Goal: Task Accomplishment & Management: Use online tool/utility

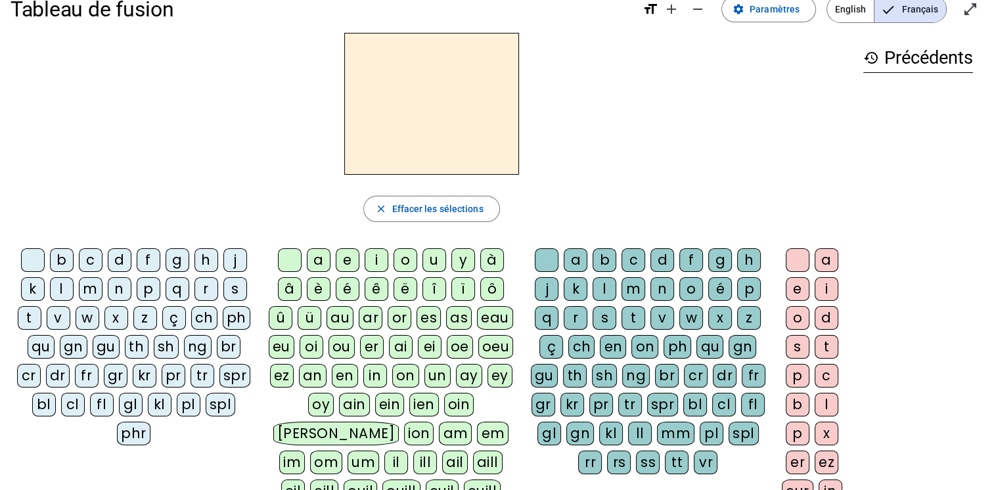
scroll to position [24, 0]
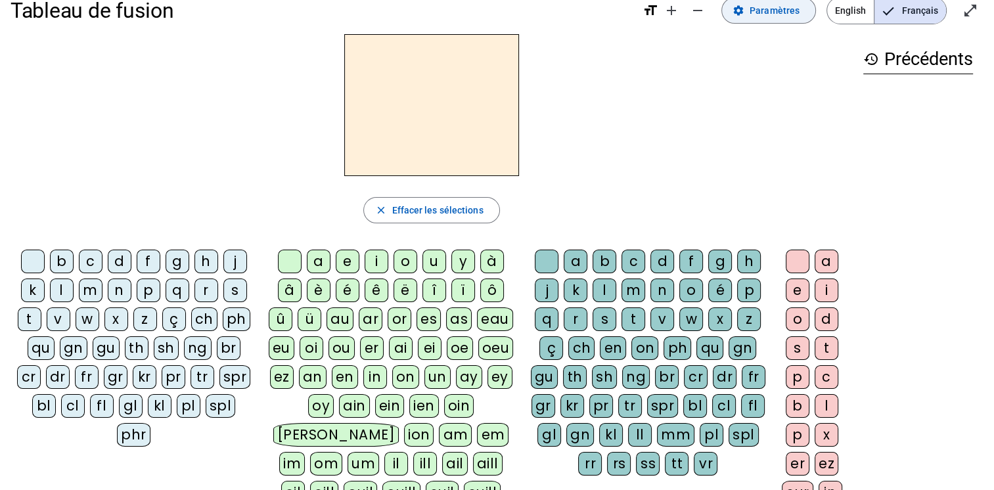
click at [757, 7] on span "Paramètres" at bounding box center [775, 11] width 50 height 16
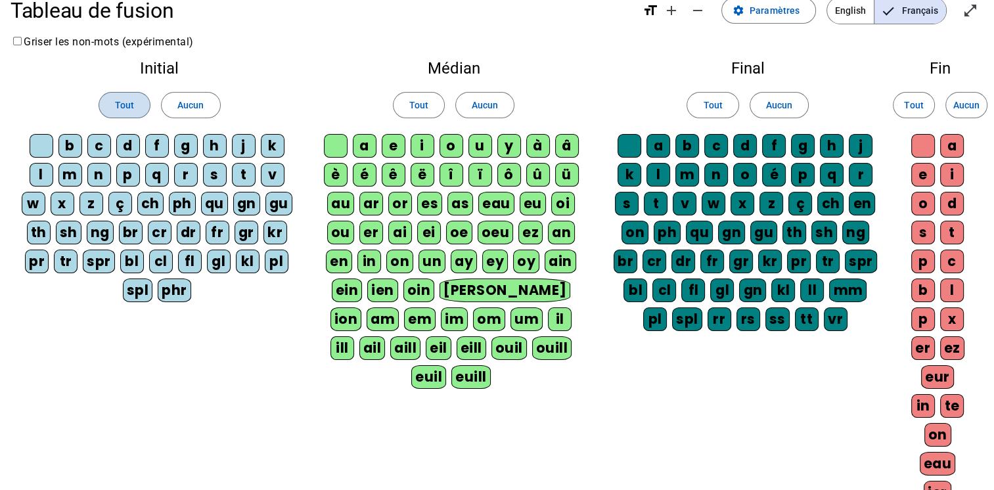
click at [128, 95] on span at bounding box center [124, 105] width 51 height 32
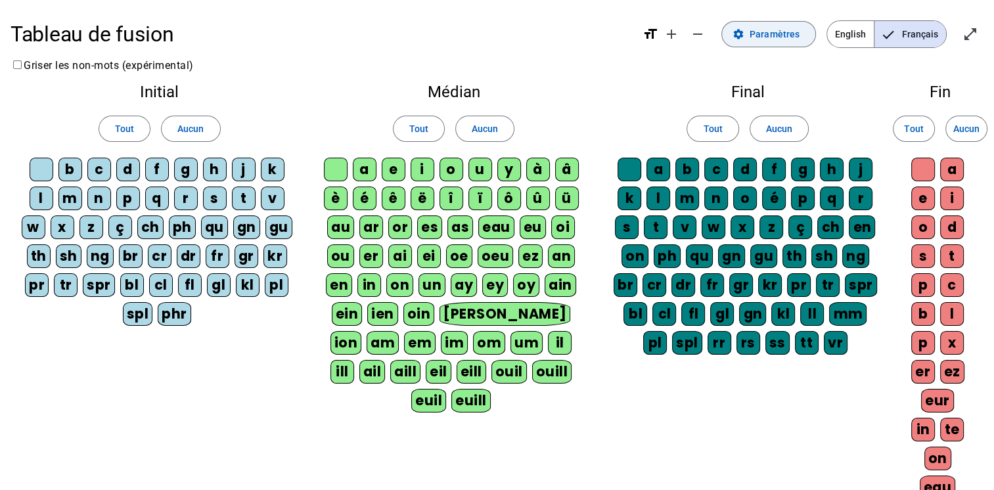
click at [744, 33] on mat-icon "settings" at bounding box center [739, 34] width 12 height 12
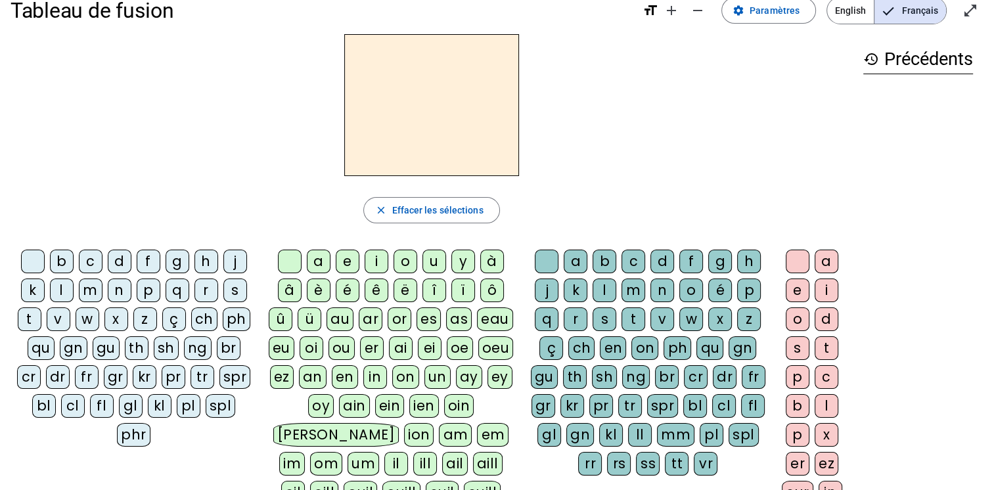
click at [289, 290] on div "â" at bounding box center [290, 291] width 24 height 24
click at [658, 283] on div "n" at bounding box center [662, 291] width 24 height 24
click at [795, 289] on div "e" at bounding box center [798, 291] width 24 height 24
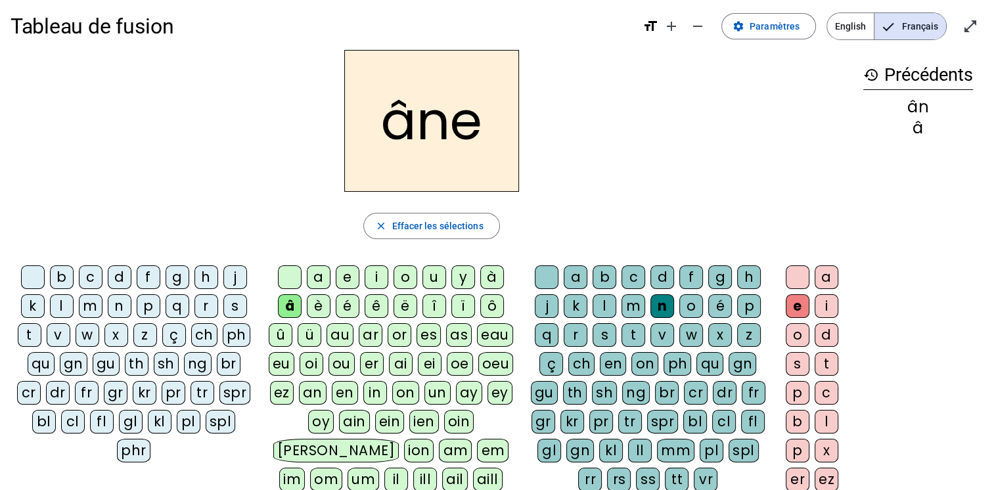
scroll to position [0, 0]
